Goal: Navigation & Orientation: Find specific page/section

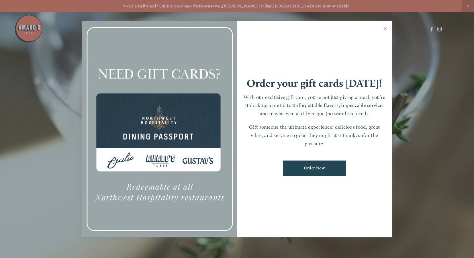
click at [384, 28] on link "Close" at bounding box center [385, 29] width 11 height 16
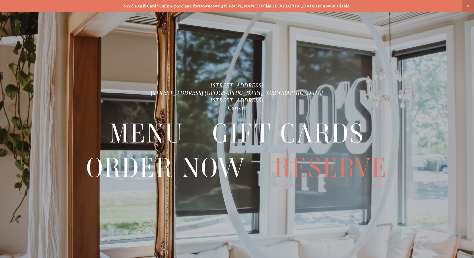
scroll to position [12, 0]
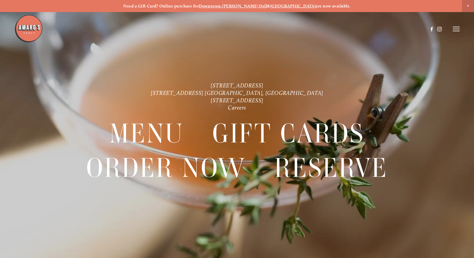
click at [455, 29] on icon at bounding box center [456, 28] width 7 height 5
click at [352, 28] on span "Menu" at bounding box center [351, 28] width 11 height 5
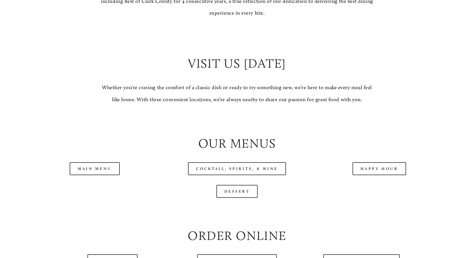
scroll to position [545, 0]
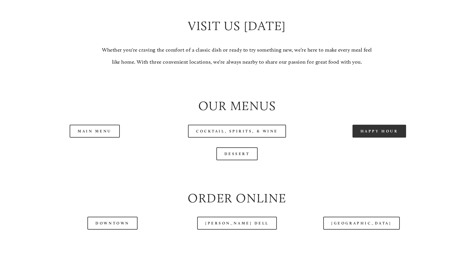
click at [367, 136] on link "Happy Hour" at bounding box center [380, 131] width 54 height 13
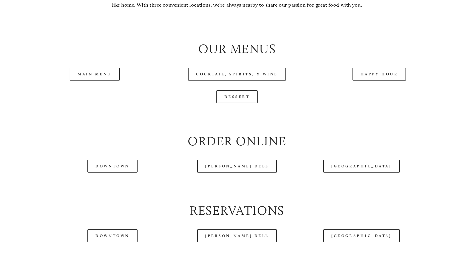
scroll to position [602, 0]
click at [89, 77] on link "Main Menu" at bounding box center [95, 73] width 50 height 13
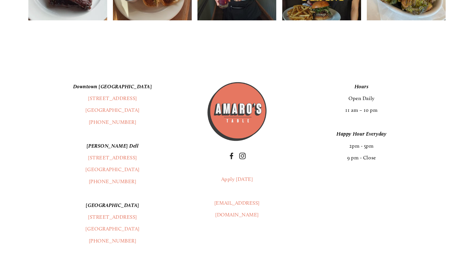
scroll to position [1032, 0]
